Goal: Information Seeking & Learning: Check status

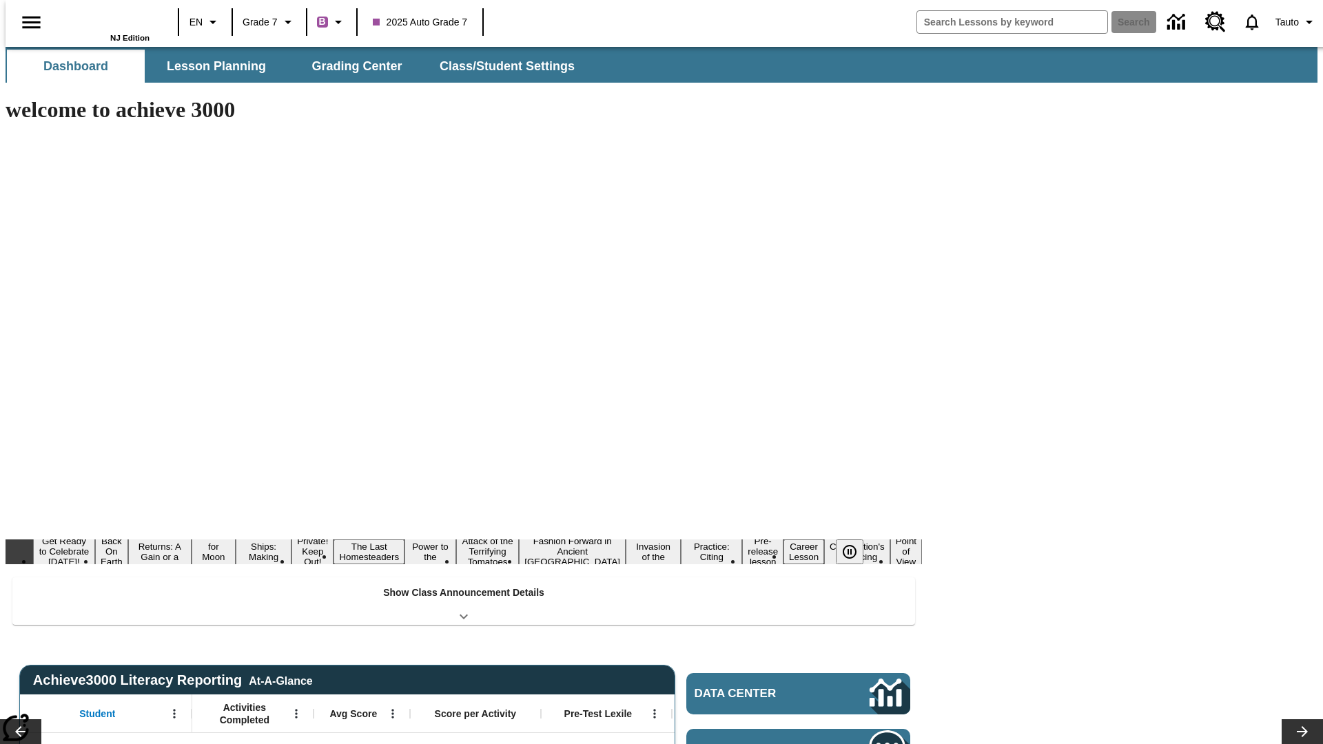
type input "-1"
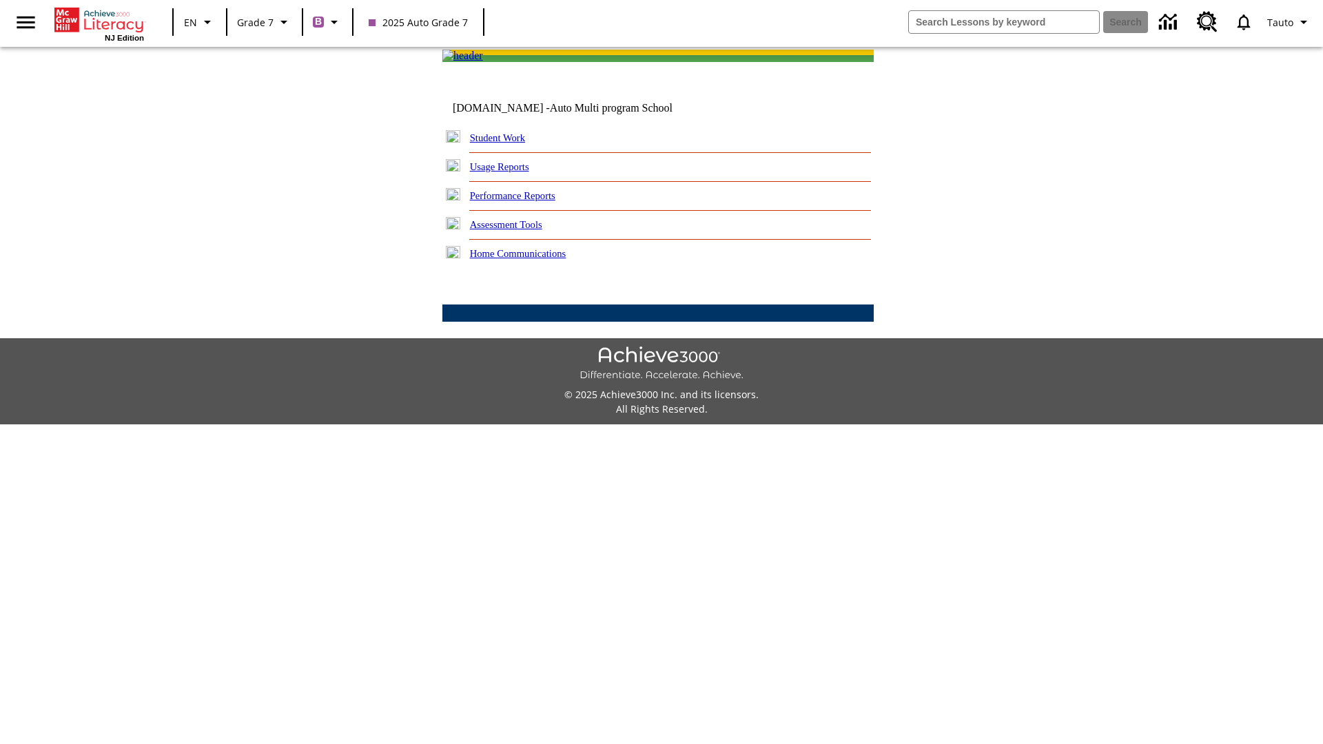
click at [527, 201] on link "Performance Reports" at bounding box center [512, 195] width 85 height 11
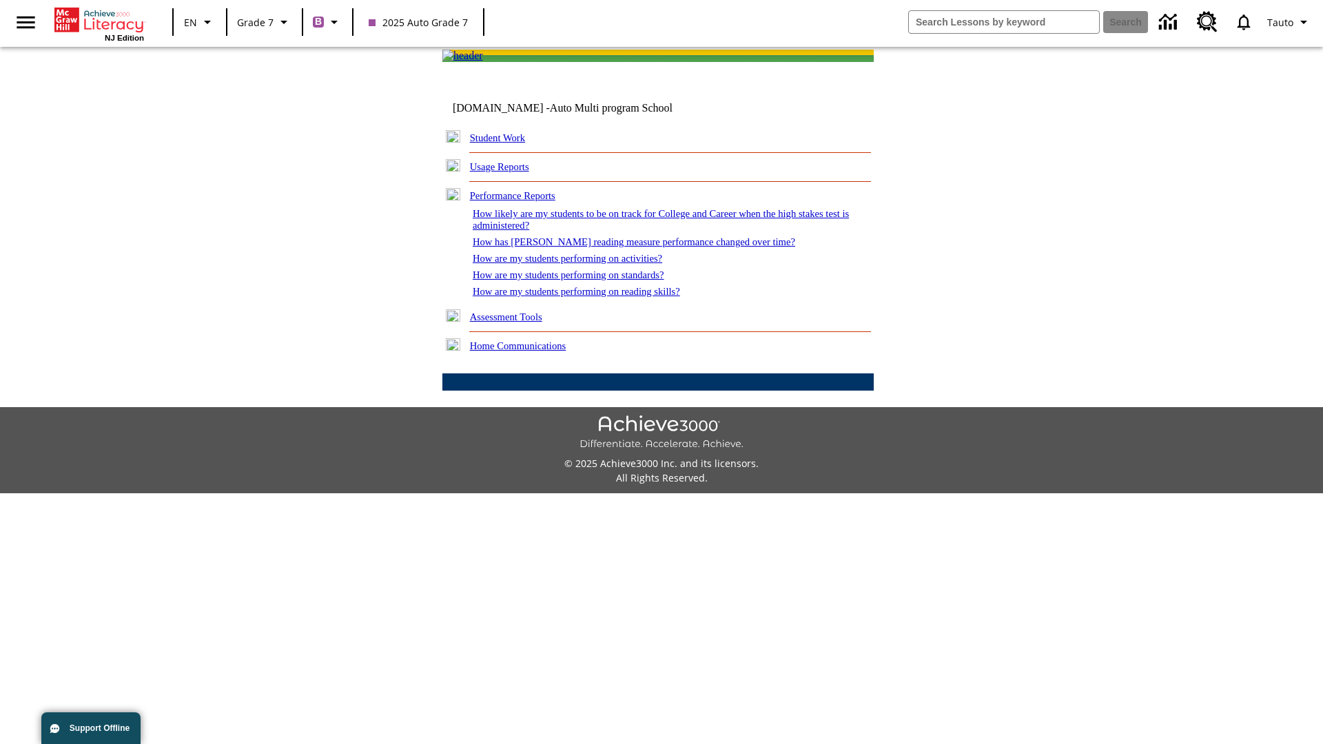
click at [581, 264] on link "How are my students performing on activities?" at bounding box center [567, 258] width 189 height 11
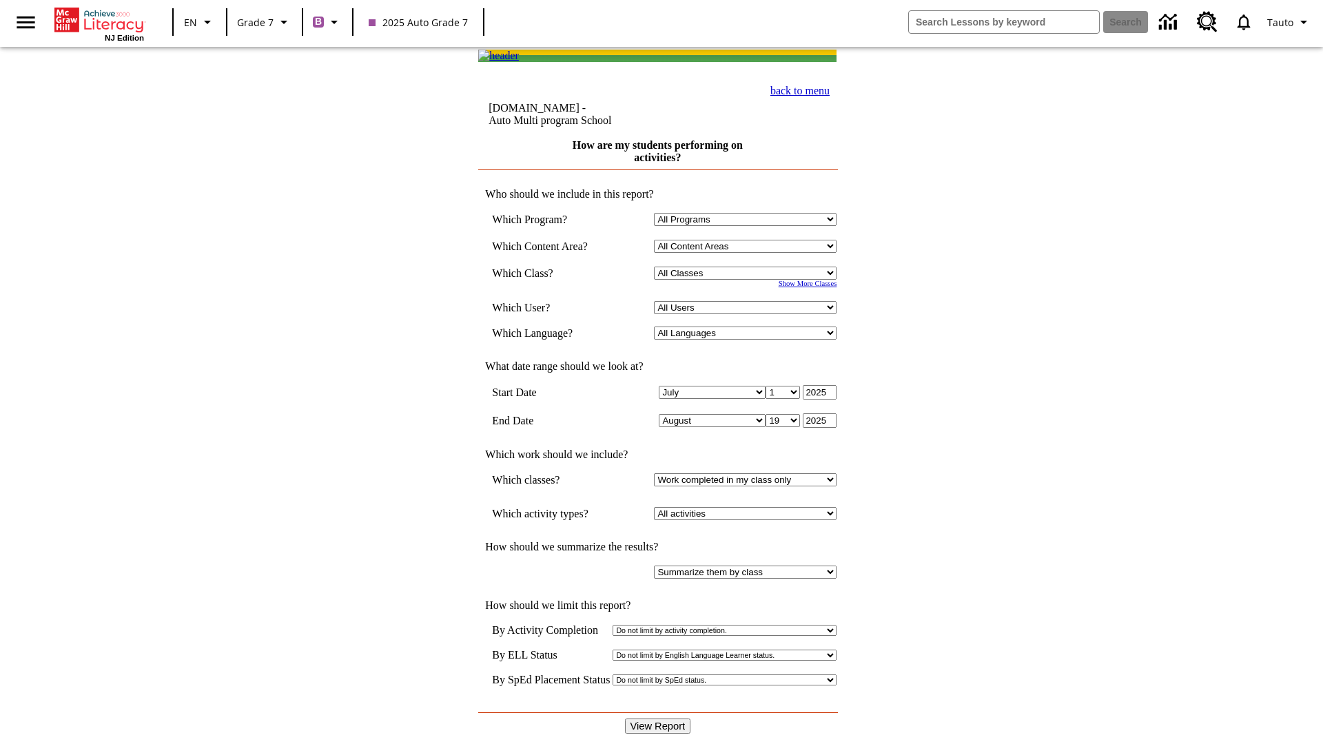
click at [659, 718] on input "View Report" at bounding box center [658, 725] width 66 height 15
